Goal: Feedback & Contribution: Leave review/rating

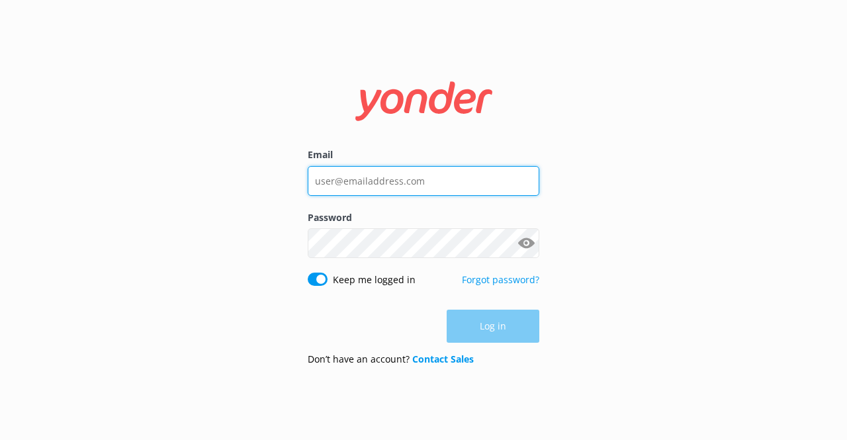
type input "[EMAIL_ADDRESS][DOMAIN_NAME]"
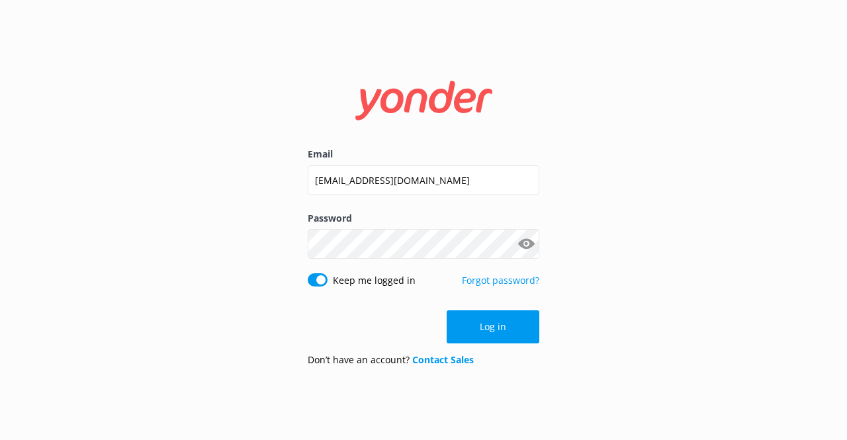
click at [466, 331] on div "Log in" at bounding box center [424, 326] width 232 height 33
click at [466, 331] on button "Log in" at bounding box center [493, 326] width 93 height 33
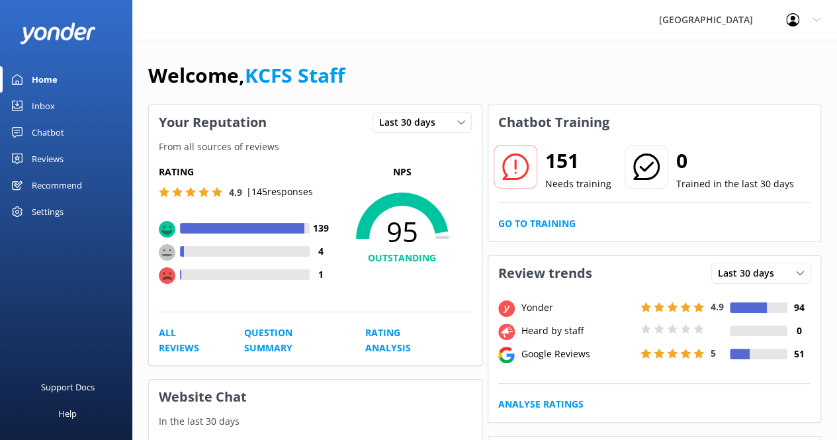
click at [45, 105] on div "Inbox" at bounding box center [43, 106] width 23 height 26
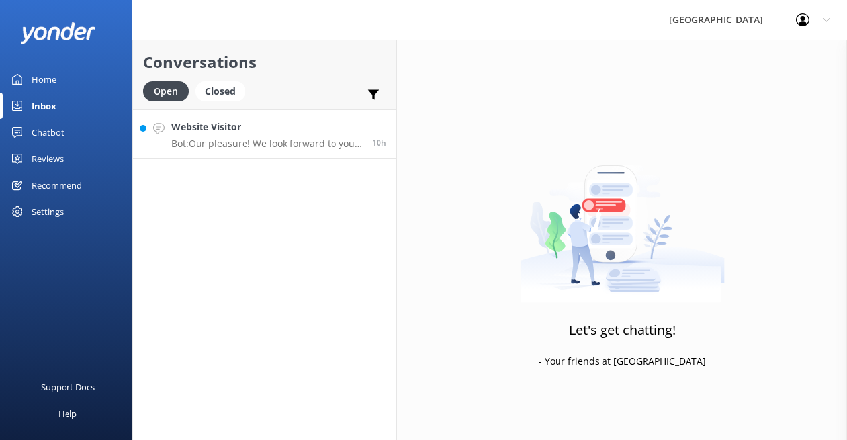
click at [312, 134] on h4 "Website Visitor" at bounding box center [266, 127] width 191 height 15
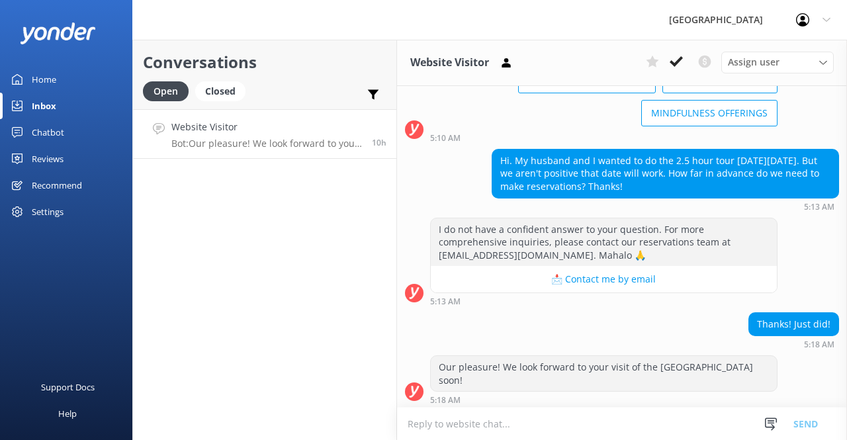
scroll to position [116, 0]
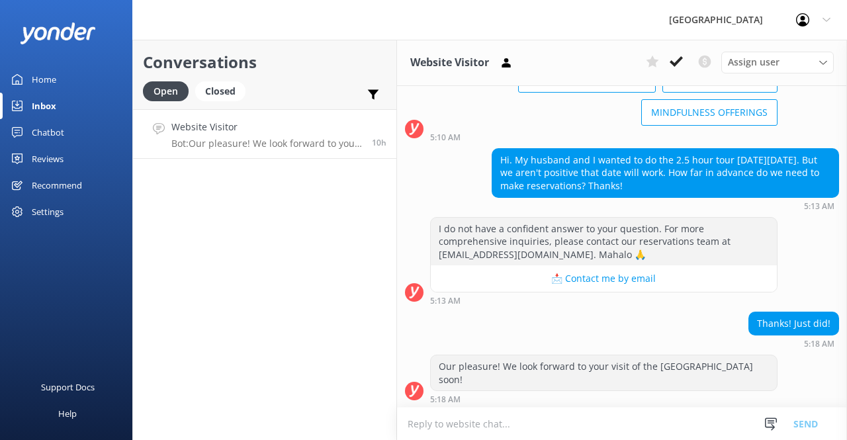
click at [315, 148] on p "Bot: Our pleasure! We look forward to your visit of the [GEOGRAPHIC_DATA] soon!" at bounding box center [266, 144] width 191 height 12
click at [226, 92] on div "Closed" at bounding box center [220, 91] width 50 height 20
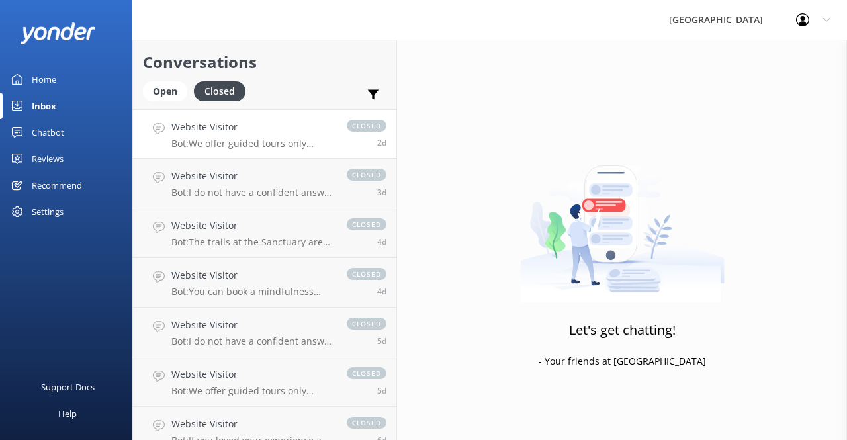
click at [308, 150] on link "Website Visitor Bot: We offer guided tours only through the Sanctuary and do no…" at bounding box center [264, 134] width 263 height 50
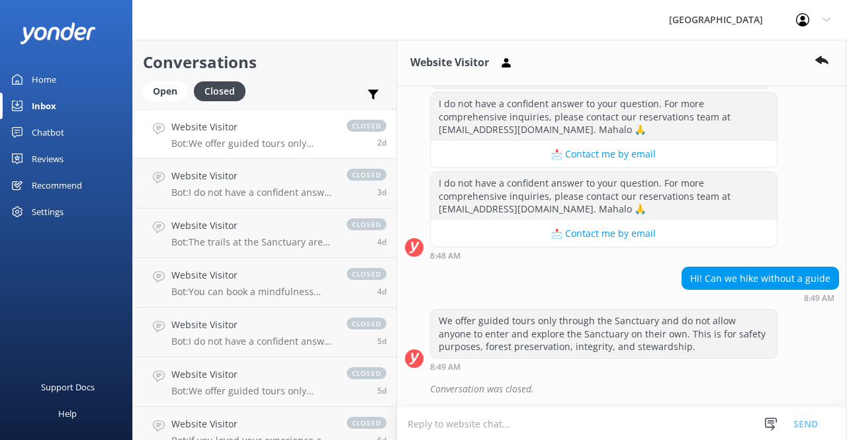
scroll to position [316, 0]
click at [177, 89] on div "Open" at bounding box center [165, 91] width 44 height 20
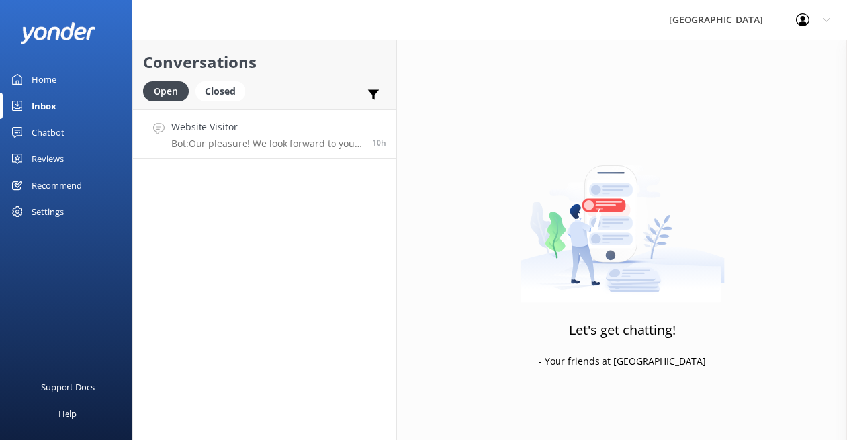
click at [243, 134] on h4 "Website Visitor" at bounding box center [266, 127] width 191 height 15
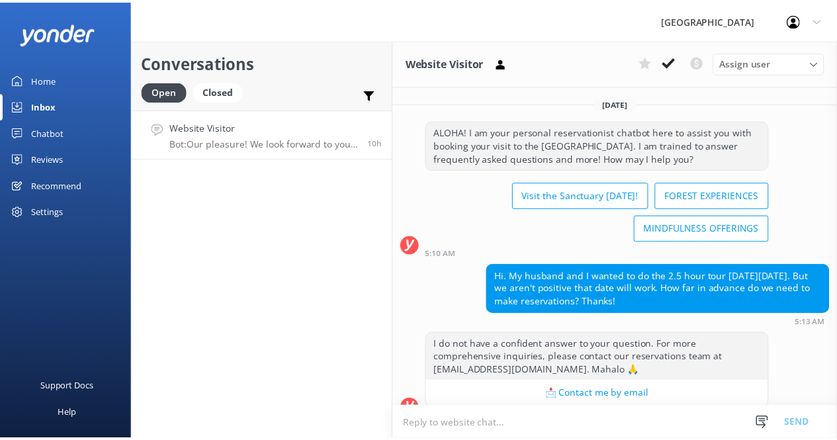
scroll to position [116, 0]
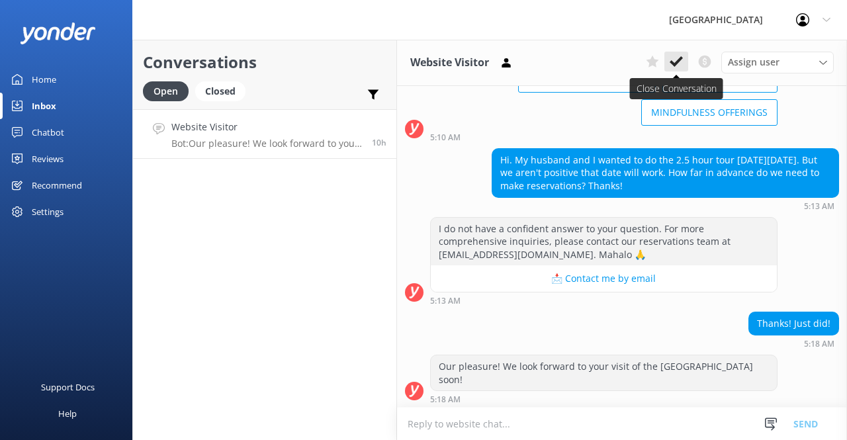
click at [678, 63] on use at bounding box center [676, 61] width 13 height 11
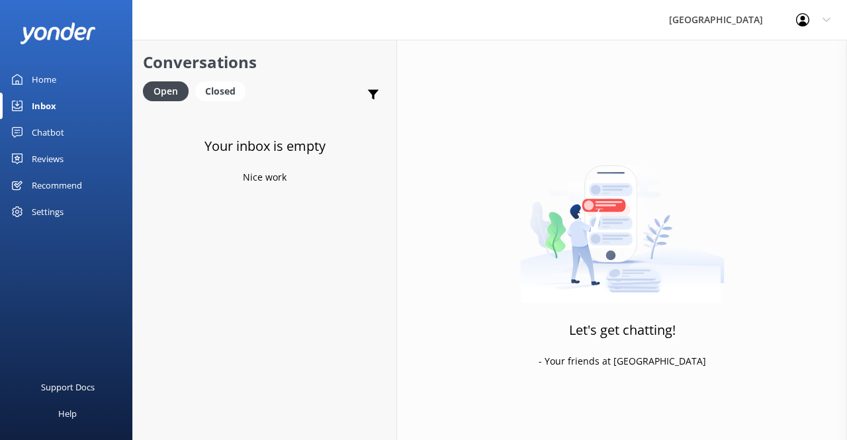
click at [38, 161] on div "Reviews" at bounding box center [48, 159] width 32 height 26
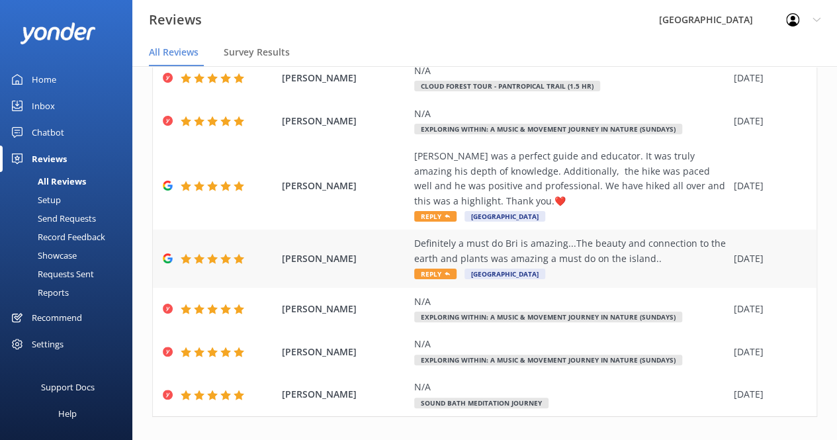
scroll to position [331, 0]
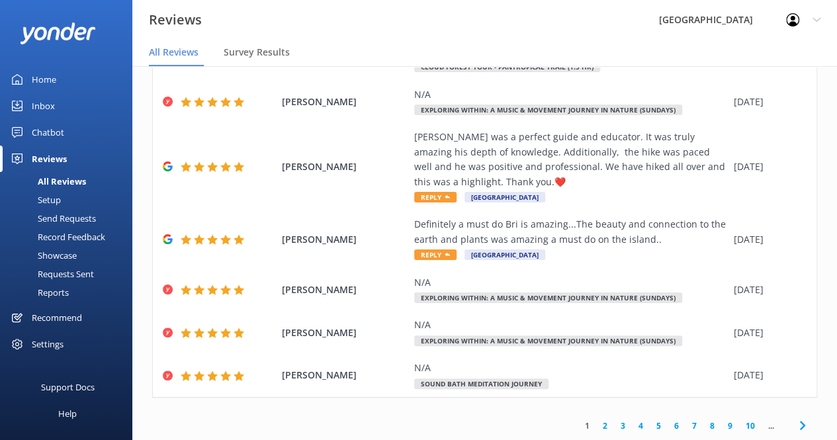
click at [816, 114] on div "Out of 2491 reviews: 4.8 NPS 91 All reply statuses All reply statuses Needs a r…" at bounding box center [484, 94] width 705 height 719
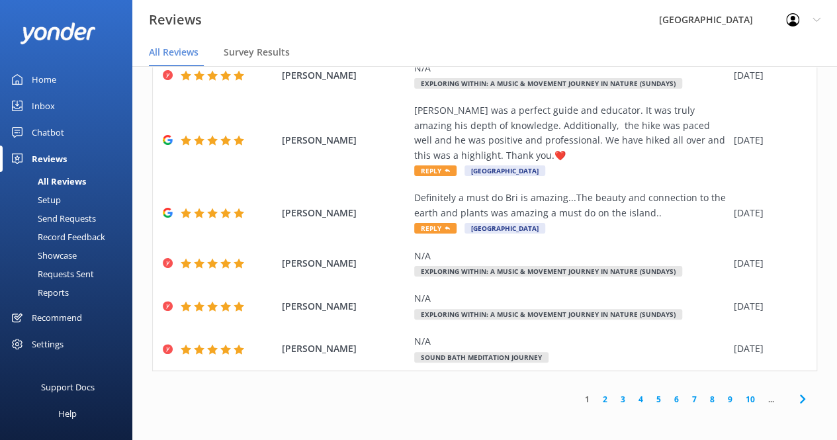
click at [598, 400] on link "2" at bounding box center [605, 399] width 18 height 13
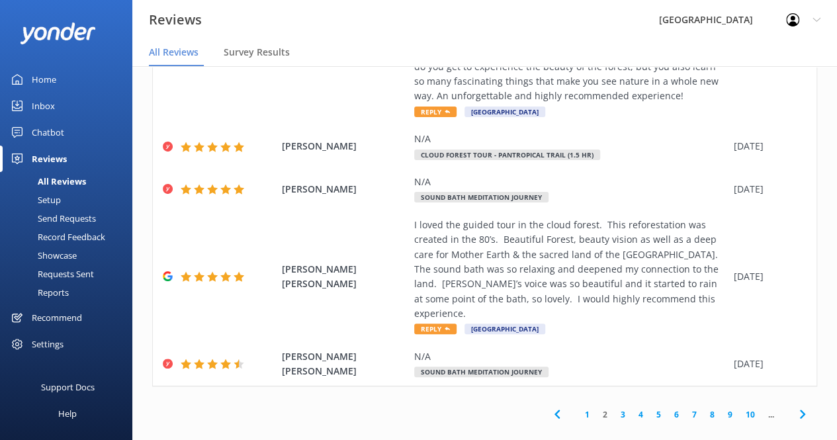
scroll to position [495, 0]
click at [614, 408] on link "3" at bounding box center [623, 414] width 18 height 13
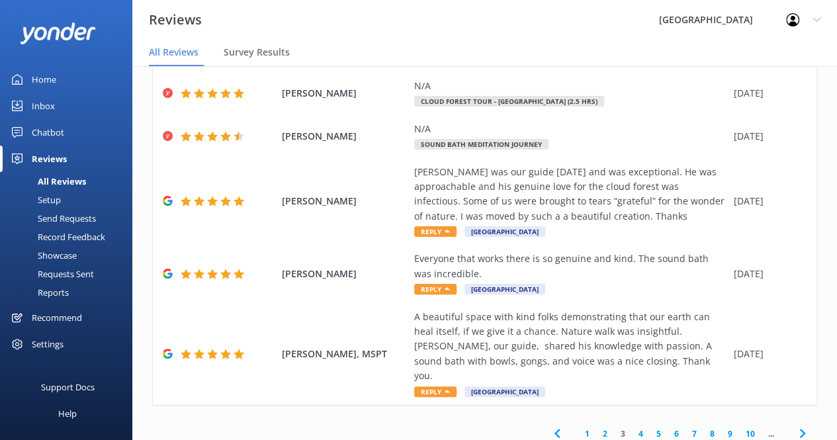
scroll to position [584, 0]
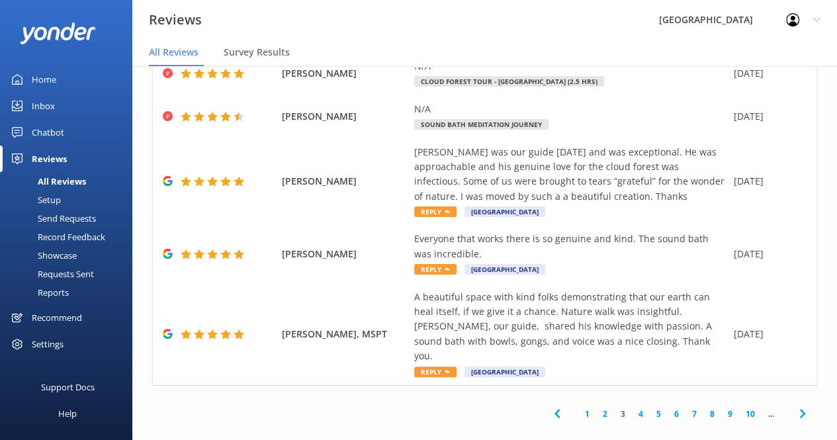
click at [633, 408] on link "4" at bounding box center [641, 414] width 18 height 13
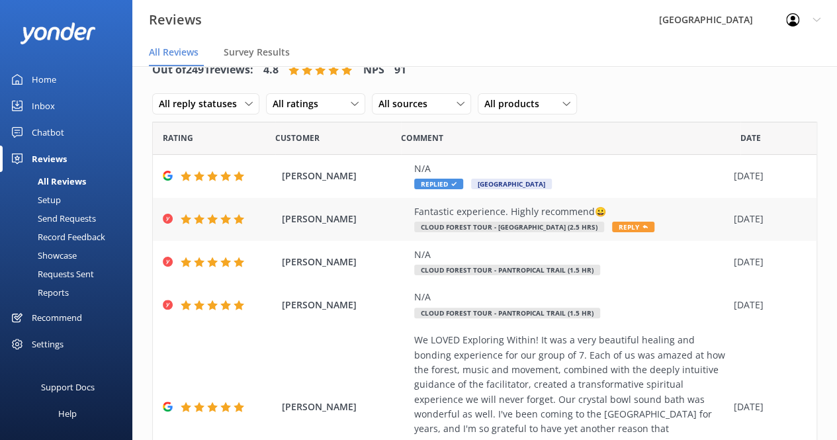
click at [640, 224] on span "Reply" at bounding box center [633, 227] width 42 height 11
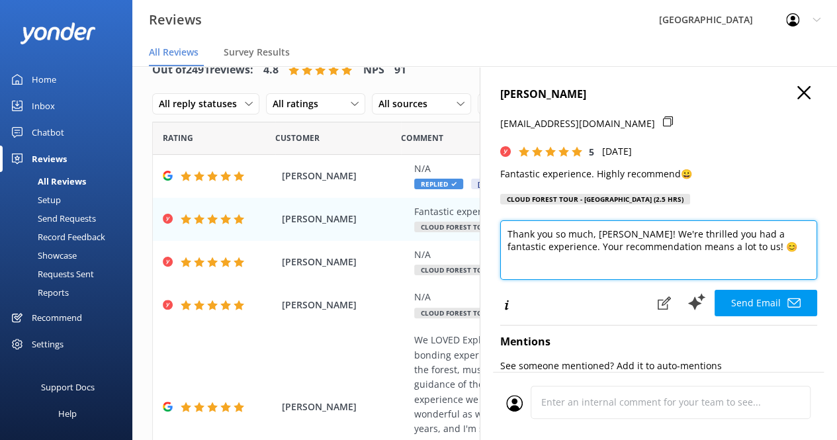
click at [638, 224] on textarea "Thank you so much, [PERSON_NAME]! We're thrilled you had a fantastic experience…" at bounding box center [658, 250] width 317 height 60
click at [631, 232] on textarea "Thank you so much, [PERSON_NAME]! We're thrilled you had a fantastic experience…" at bounding box center [658, 250] width 317 height 60
drag, startPoint x: 631, startPoint y: 232, endPoint x: 502, endPoint y: 233, distance: 129.0
click at [502, 233] on textarea "Thank you so much, [PERSON_NAME]! We're thrilled you had a fantastic experience…" at bounding box center [658, 250] width 317 height 60
paste textarea "[PERSON_NAME] for taking the time to share your experience with [GEOGRAPHIC_DAT…"
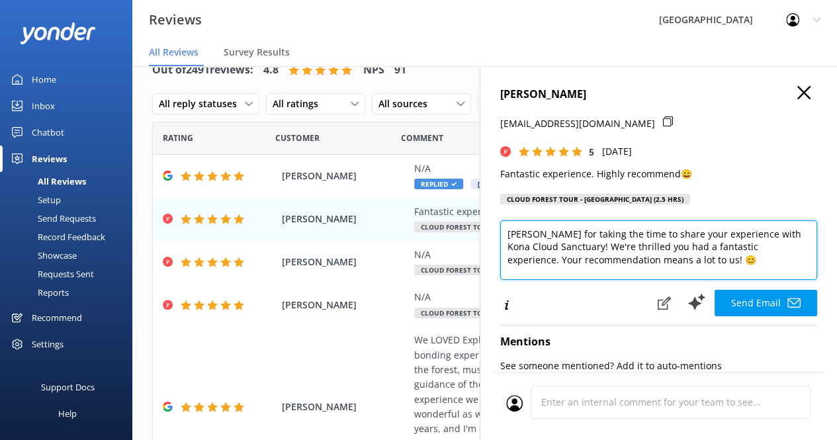
click at [692, 265] on textarea "[PERSON_NAME] for taking the time to share your experience with Kona Cloud Sanc…" at bounding box center [658, 250] width 317 height 60
type textarea "[PERSON_NAME] for taking the time to share your experience with Kona Cloud Sanc…"
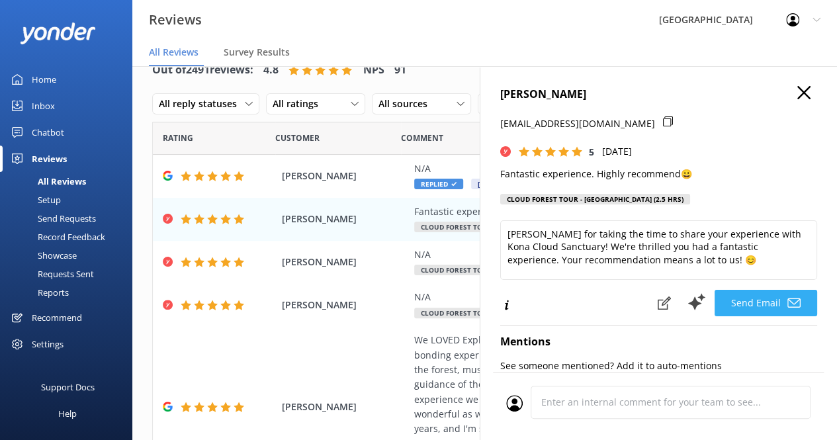
click at [728, 296] on button "Send Email" at bounding box center [766, 303] width 103 height 26
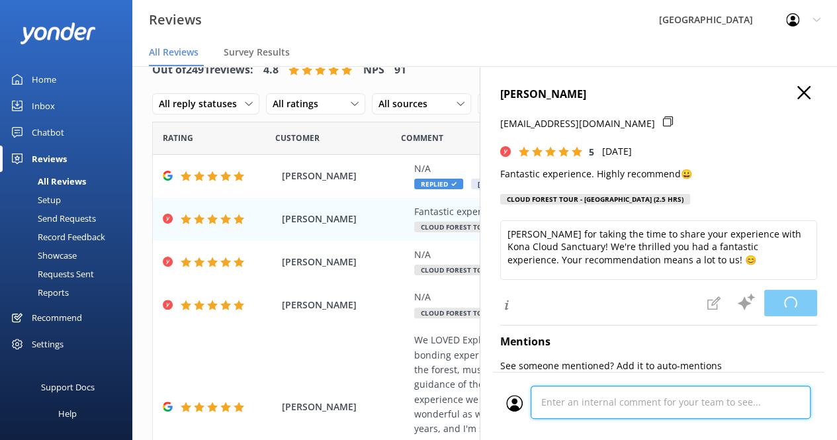
scroll to position [303, 0]
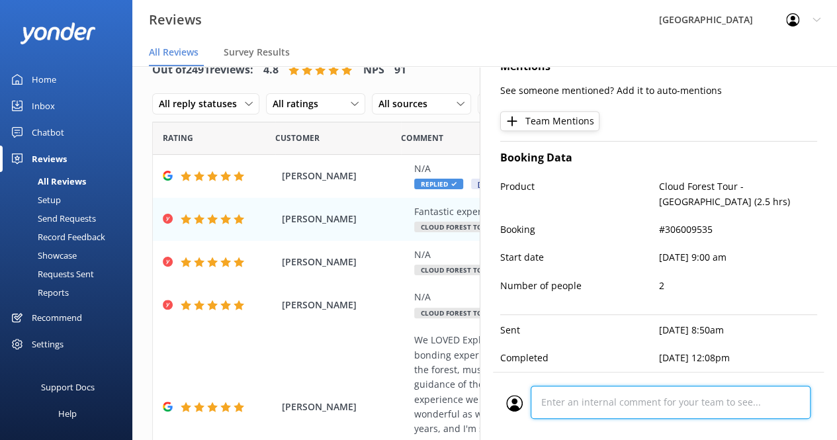
click at [578, 406] on div "Cancel Comment" at bounding box center [658, 406] width 331 height 68
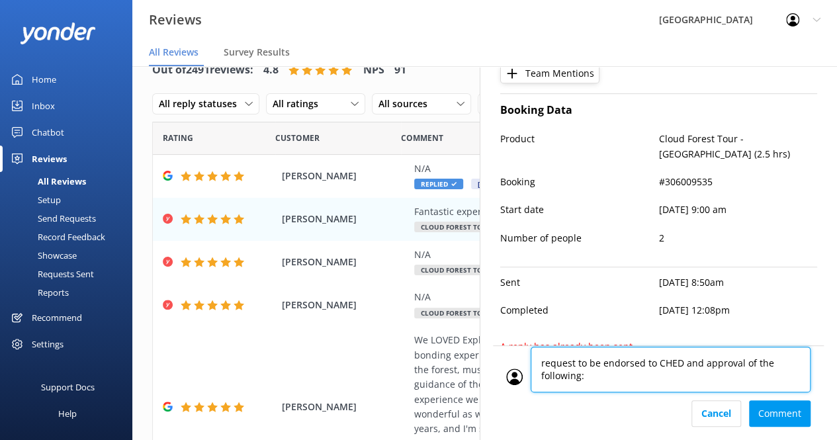
scroll to position [0, 0]
drag, startPoint x: 622, startPoint y: 379, endPoint x: 650, endPoint y: 379, distance: 28.5
click at [650, 379] on textarea "request to be endorsed to CHED and approval of the following: (4 blank spaces l…" at bounding box center [671, 370] width 280 height 46
type textarea "request to be endorsed to CHED and approval of the following: (4 blanks lang)"
drag, startPoint x: 652, startPoint y: 378, endPoint x: 524, endPoint y: 362, distance: 129.3
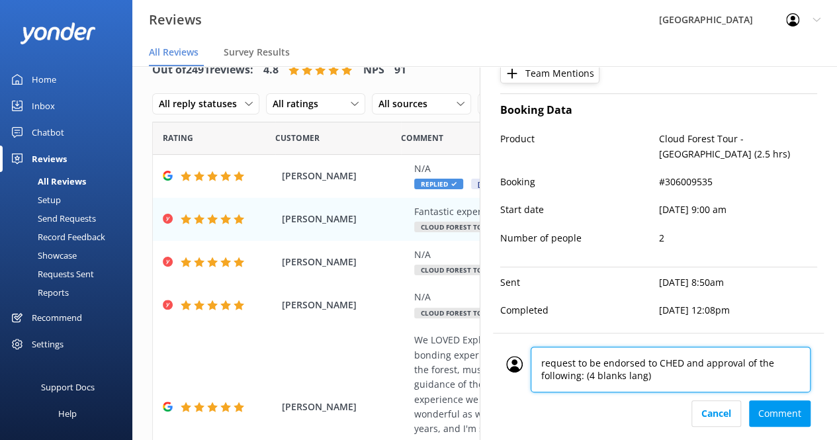
click at [524, 362] on div "request to be endorsed to CHED and approval of the following: (4 blanks lang) r…" at bounding box center [658, 374] width 304 height 54
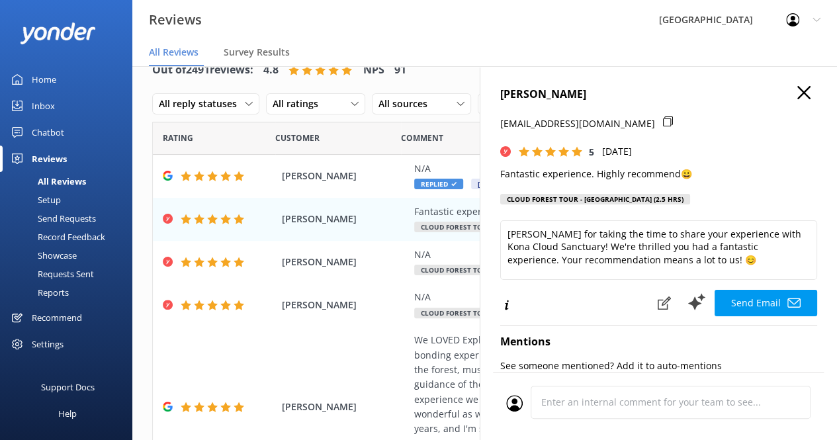
click at [797, 90] on use "button" at bounding box center [803, 92] width 13 height 13
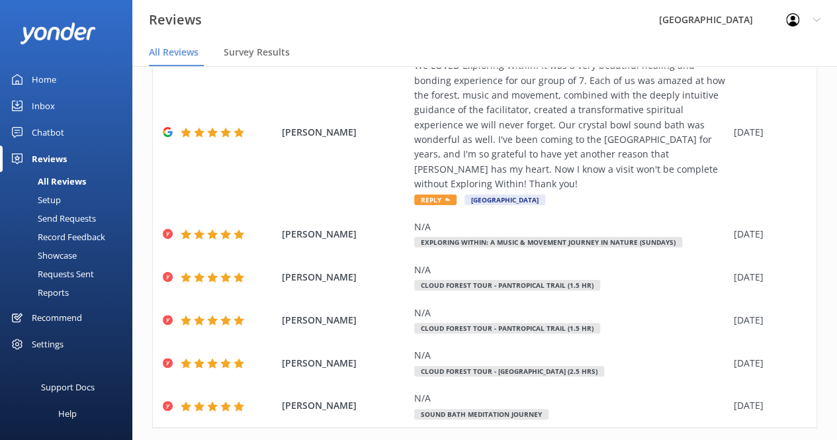
scroll to position [317, 0]
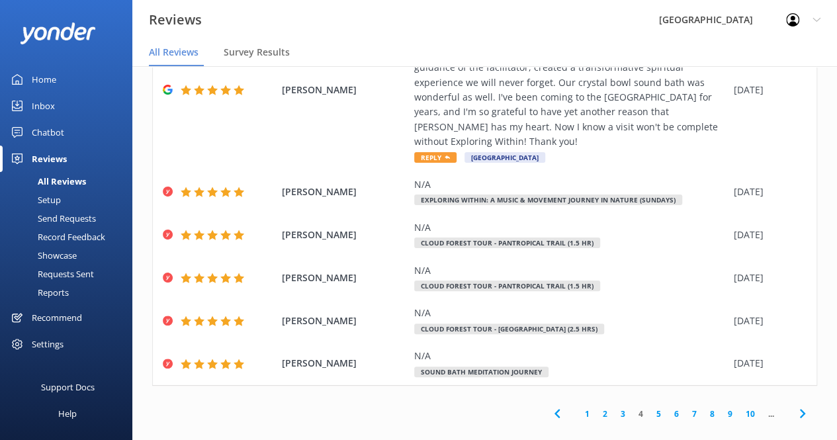
click at [650, 408] on link "5" at bounding box center [659, 414] width 18 height 13
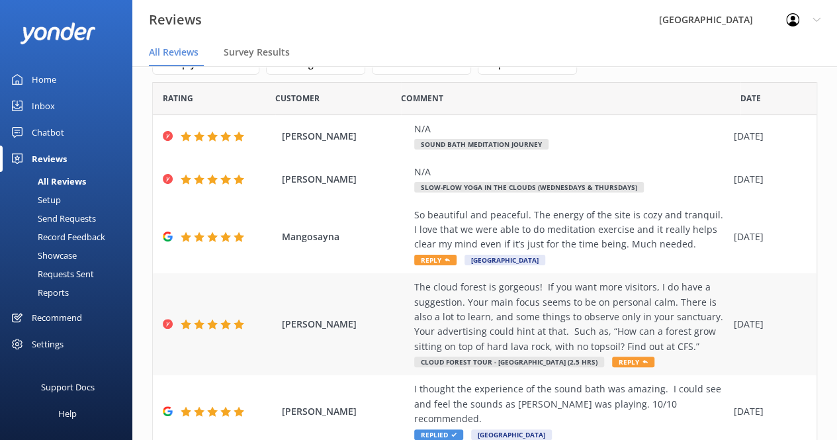
scroll to position [40, 0]
click at [643, 355] on div "The cloud forest is gorgeous! If you want more visitors, I do have a suggestion…" at bounding box center [570, 323] width 313 height 89
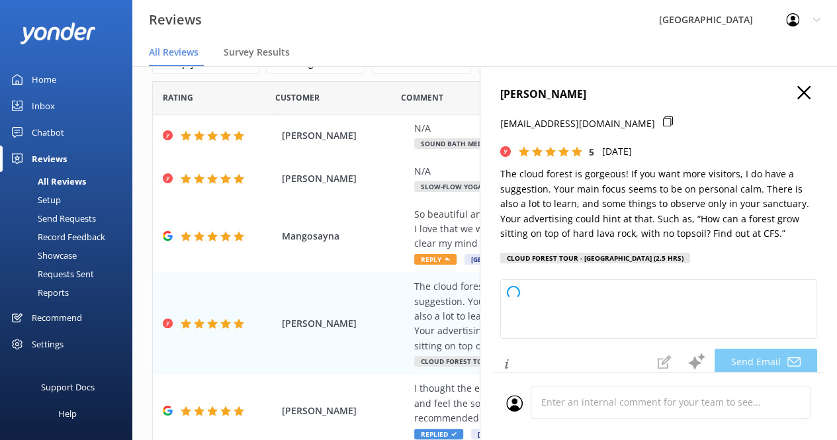
type textarea "Thank you so much for your wonderful review and thoughtful suggestion, [PERSON_…"
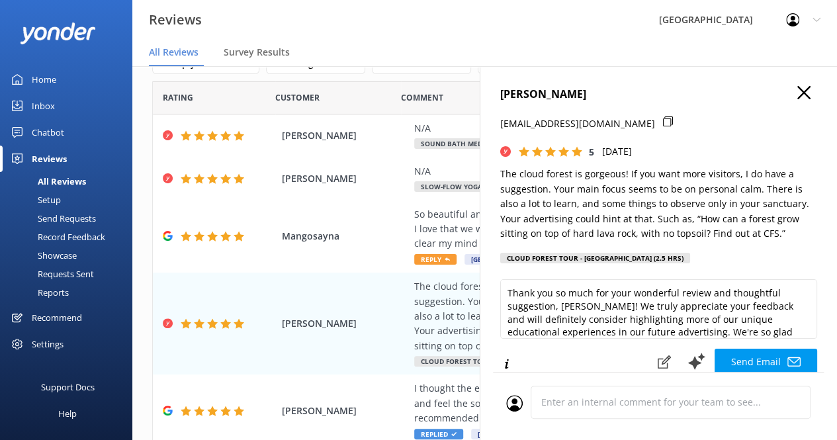
click at [576, 243] on div "[PERSON_NAME] [EMAIL_ADDRESS][DOMAIN_NAME] 5 [DATE] The cloud forest is gorgeou…" at bounding box center [658, 178] width 317 height 185
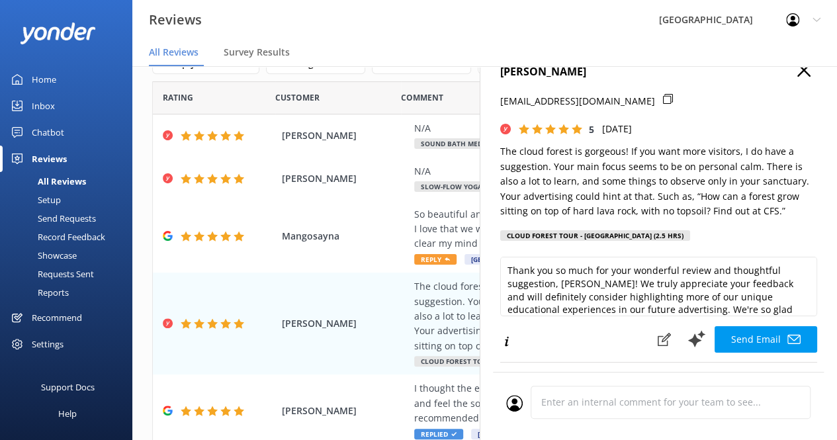
scroll to position [26, 0]
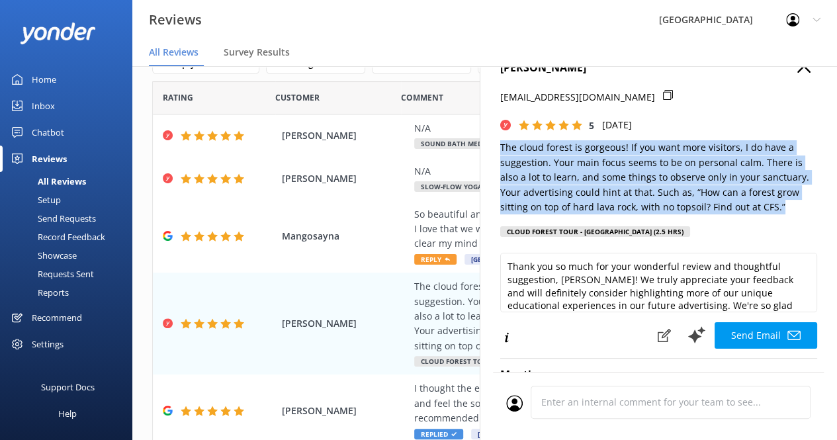
drag, startPoint x: 789, startPoint y: 210, endPoint x: 499, endPoint y: 148, distance: 296.9
click at [499, 148] on div "[PERSON_NAME] [EMAIL_ADDRESS][DOMAIN_NAME] 5 [DATE] The cloud forest is gorgeou…" at bounding box center [658, 286] width 357 height 440
copy p "The cloud forest is gorgeous! If you want more visitors, I do have a suggestion…"
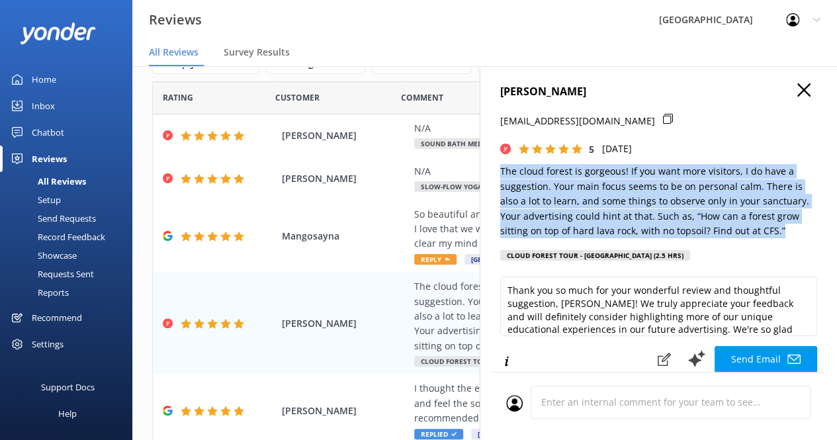
scroll to position [2, 0]
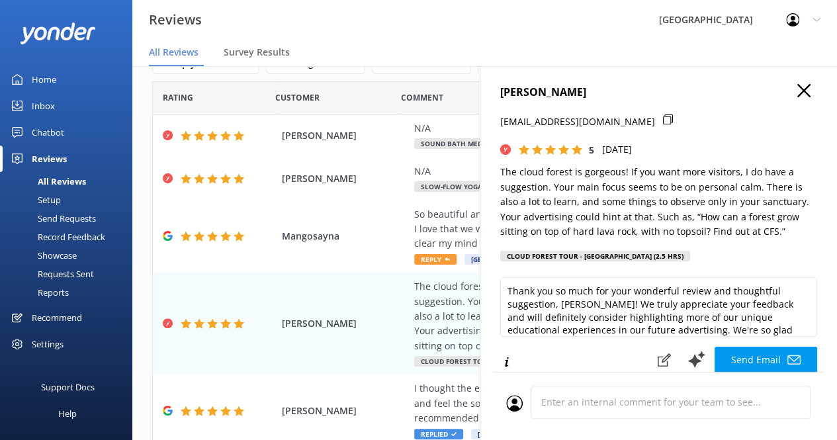
click at [624, 44] on nav "All Reviews Survey Results" at bounding box center [484, 53] width 705 height 26
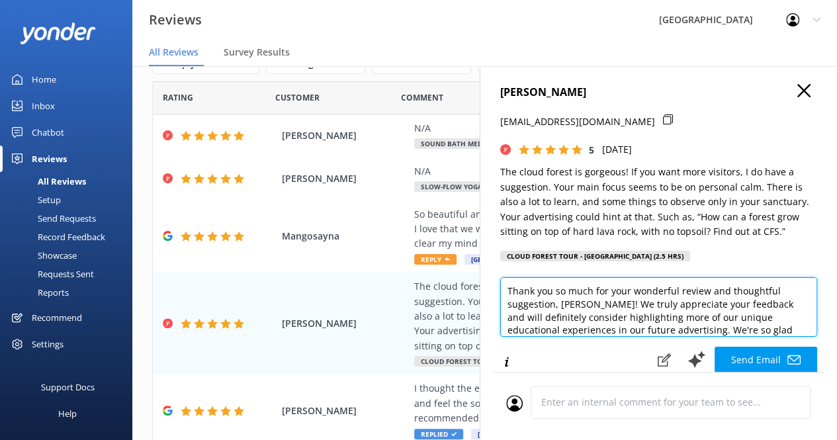
click at [640, 301] on textarea "Thank you so much for your wonderful review and thoughtful suggestion, [PERSON_…" at bounding box center [658, 307] width 317 height 60
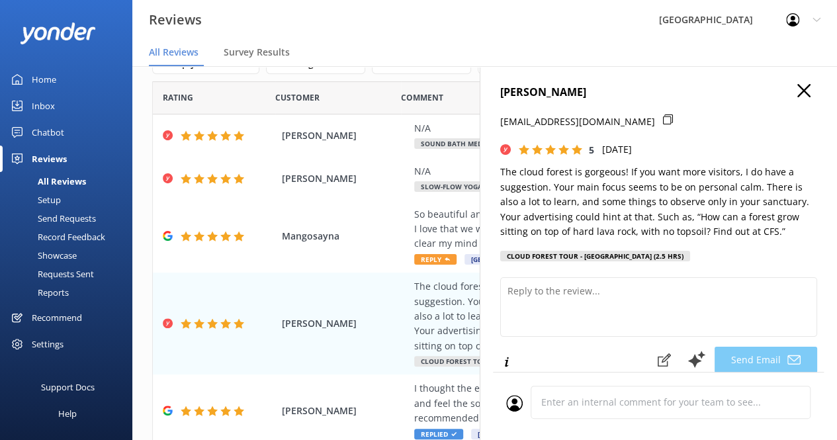
click at [509, 22] on div "Reviews [GEOGRAPHIC_DATA] Sanctuary Profile Settings Logout" at bounding box center [418, 20] width 837 height 40
click at [540, 50] on nav "All Reviews Survey Results" at bounding box center [484, 53] width 705 height 26
